Goal: Book appointment/travel/reservation

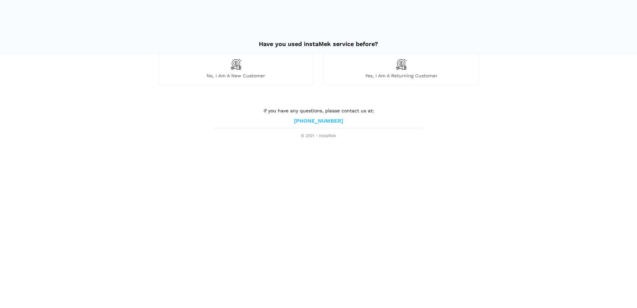
click at [282, 79] on div "No, I am a new customer" at bounding box center [235, 68] width 155 height 33
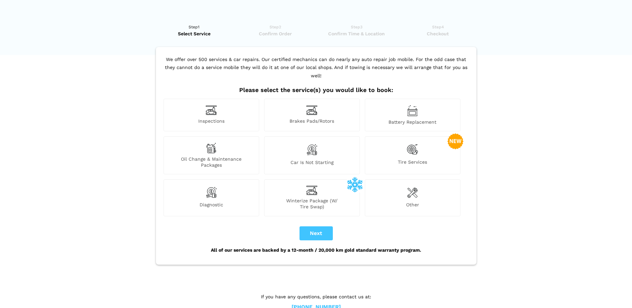
click at [427, 202] on span "Other" at bounding box center [412, 206] width 95 height 8
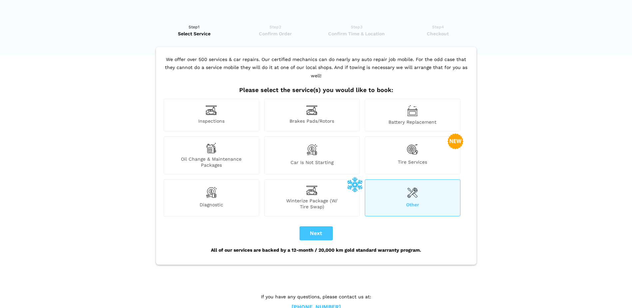
click at [227, 118] on span "Inspections" at bounding box center [211, 121] width 95 height 7
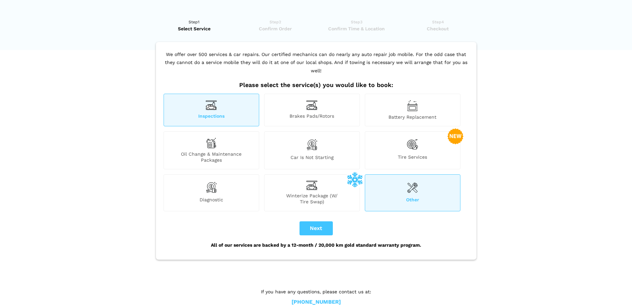
scroll to position [9, 0]
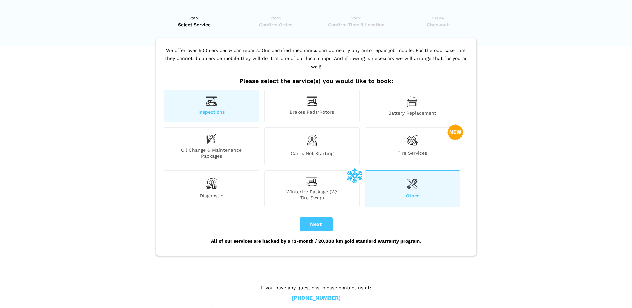
click at [414, 180] on img at bounding box center [412, 183] width 11 height 13
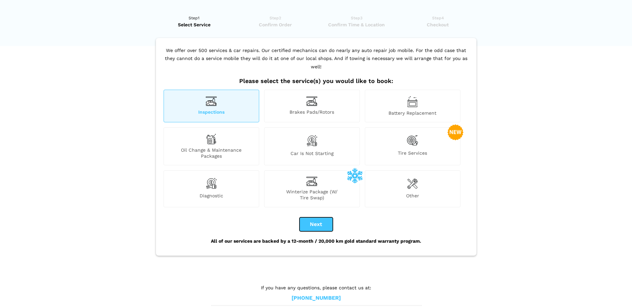
click at [322, 217] on button "Next" at bounding box center [316, 224] width 33 height 14
checkbox input "true"
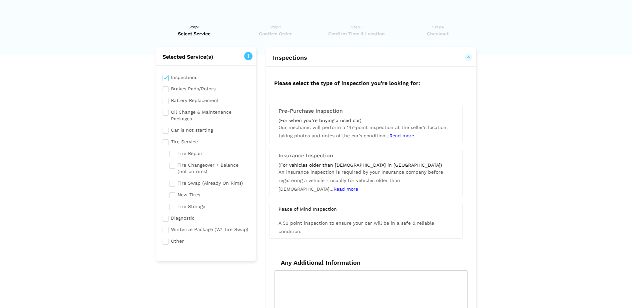
click at [427, 122] on div "(For when you’re buying a used car)" at bounding box center [366, 120] width 175 height 6
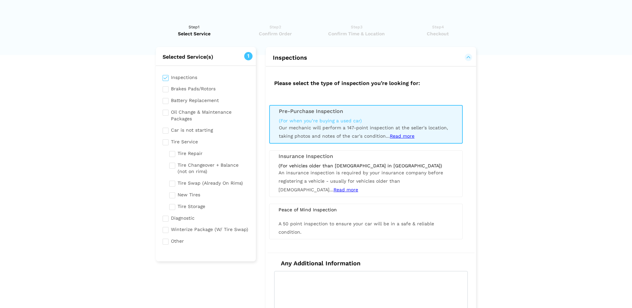
click at [409, 136] on span "Read more" at bounding box center [402, 135] width 25 height 5
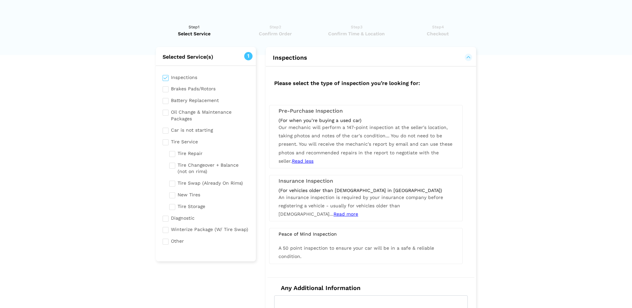
click at [375, 155] on span "You do not need to be present. You will receive the mechanic's report by email …" at bounding box center [366, 148] width 174 height 31
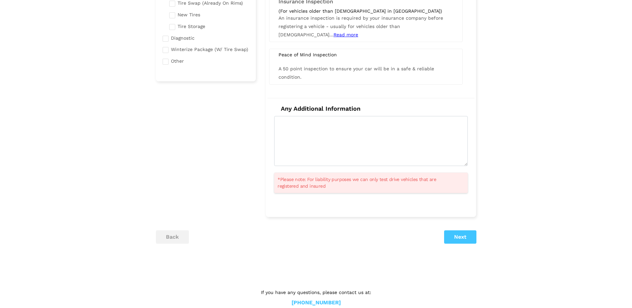
scroll to position [193, 0]
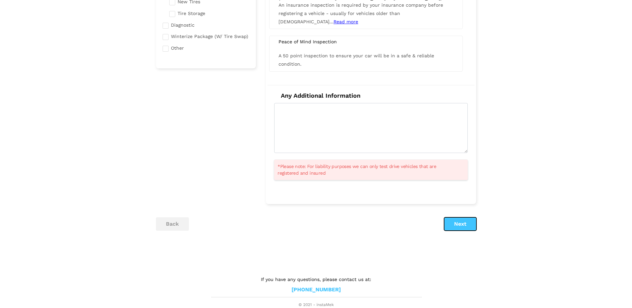
click at [467, 223] on button "Next" at bounding box center [460, 223] width 32 height 13
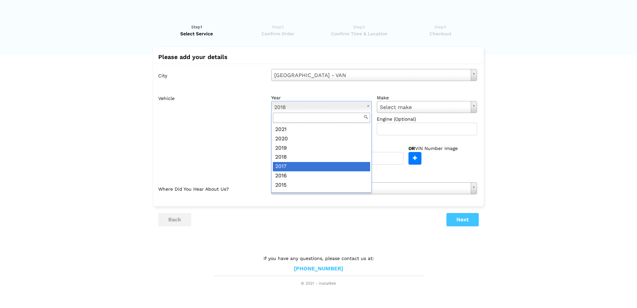
scroll to position [56, 0]
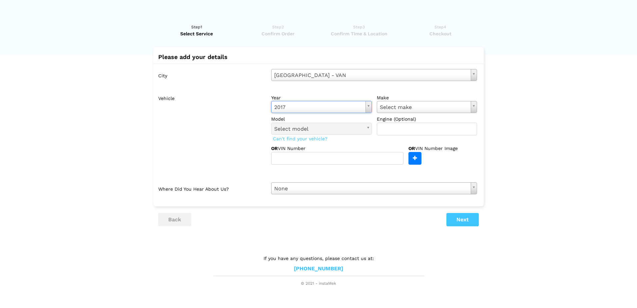
click at [445, 99] on label "make" at bounding box center [427, 97] width 101 height 7
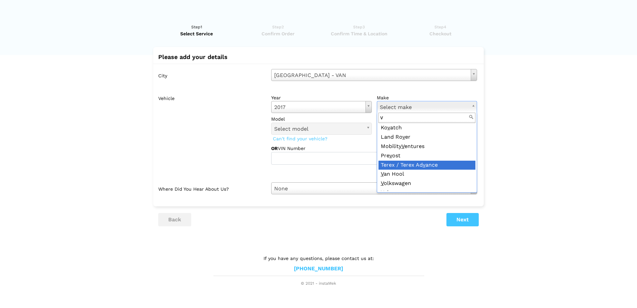
scroll to position [45, 0]
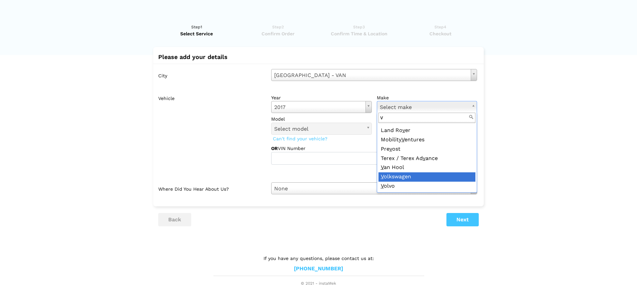
type input "v"
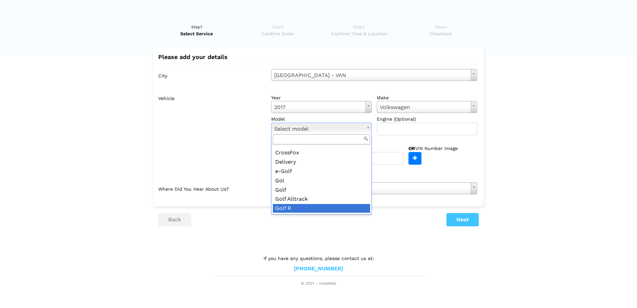
scroll to position [0, 0]
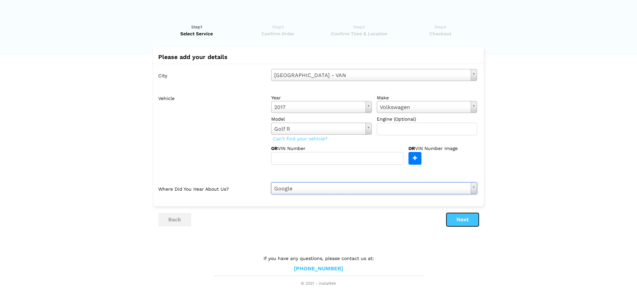
click at [457, 221] on button "Next" at bounding box center [462, 219] width 32 height 13
